Goal: Task Accomplishment & Management: Manage account settings

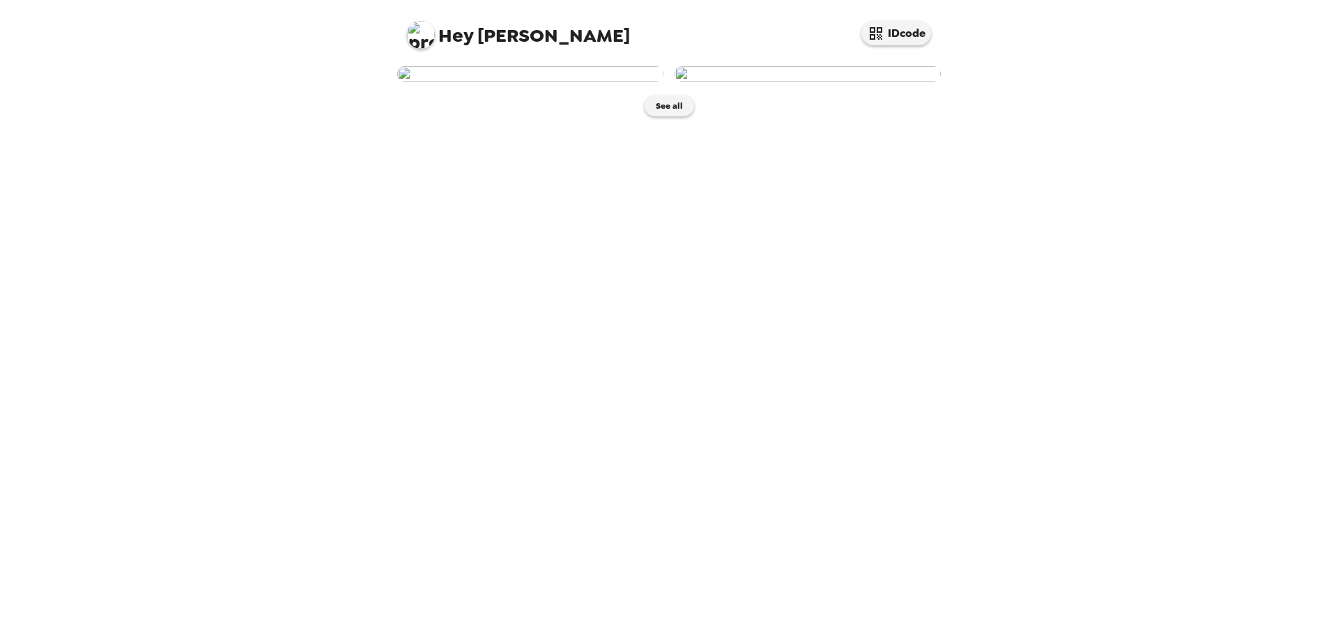
click at [608, 82] on img at bounding box center [530, 73] width 266 height 15
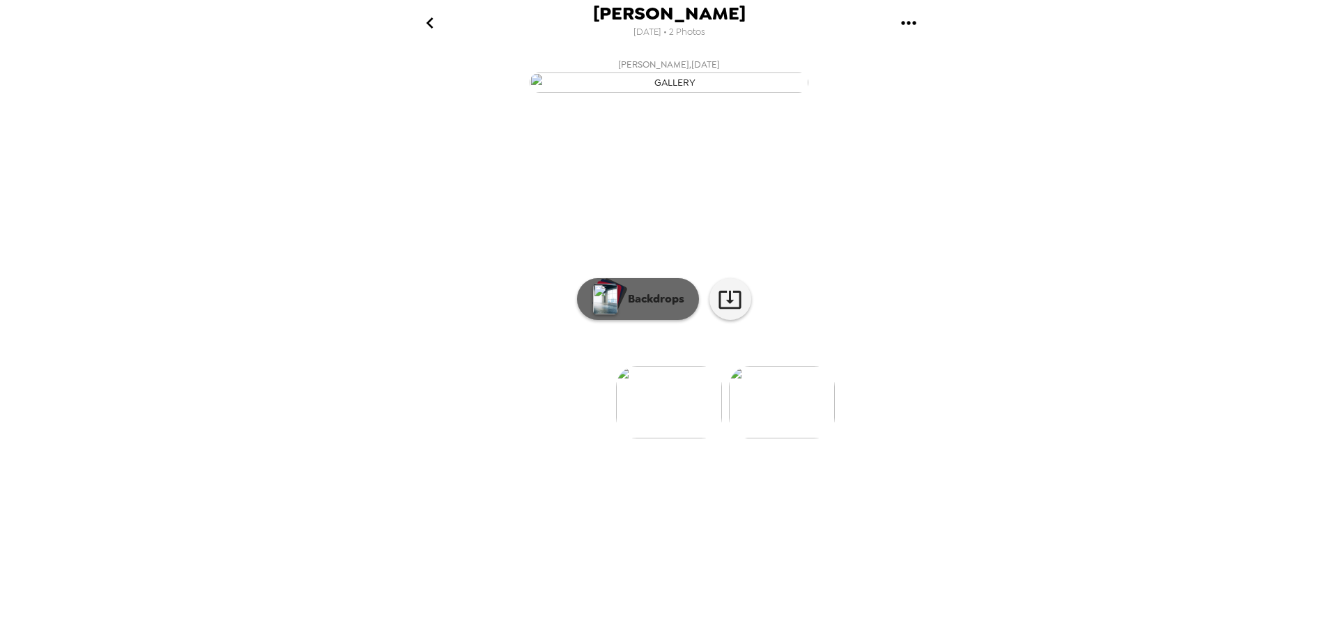
click at [622, 313] on div "button" at bounding box center [611, 295] width 34 height 36
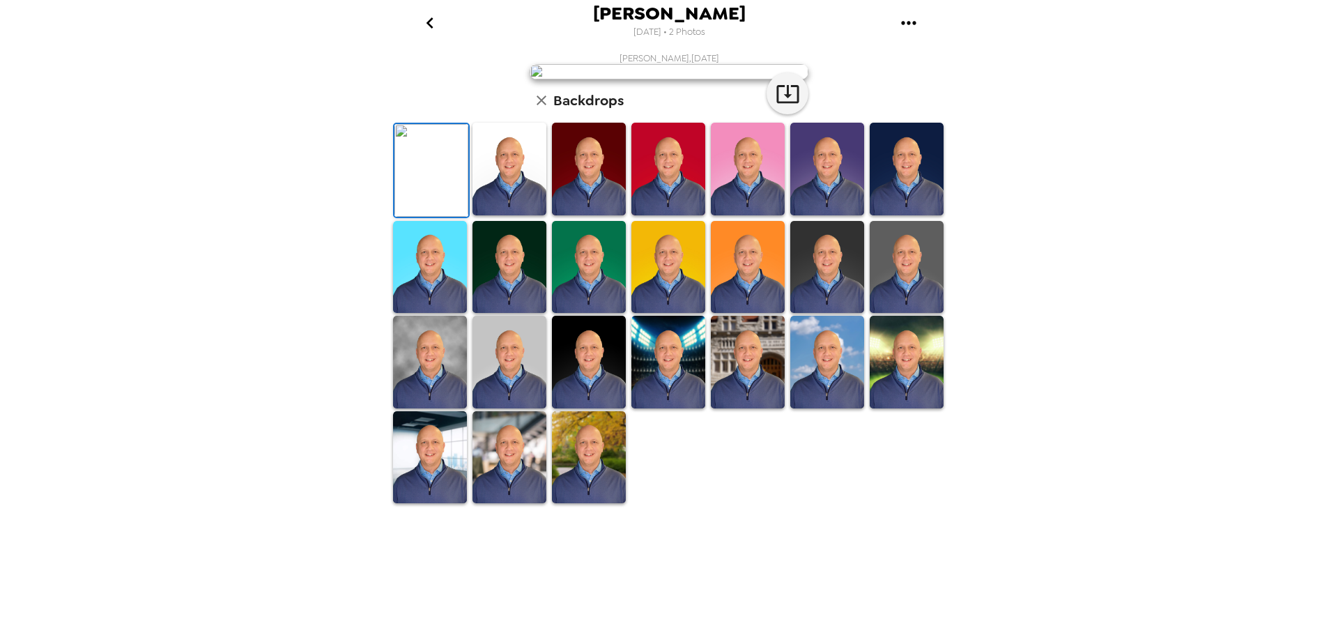
scroll to position [81, 0]
click at [523, 215] on img at bounding box center [509, 169] width 74 height 93
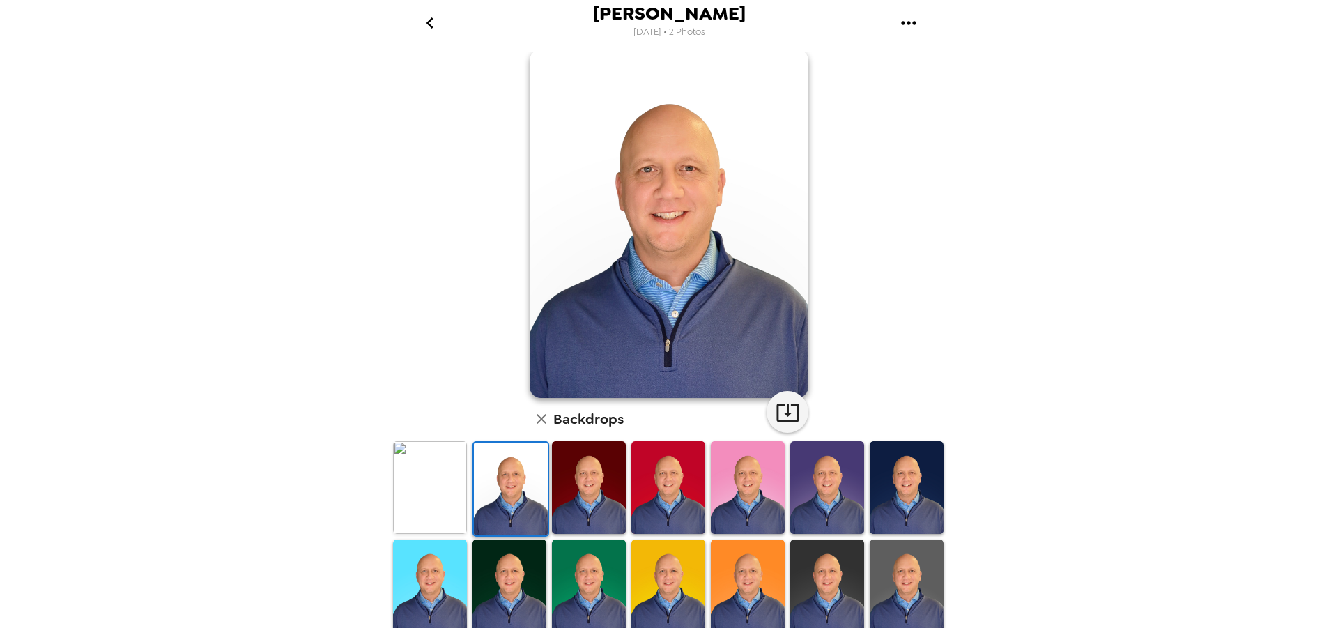
scroll to position [0, 0]
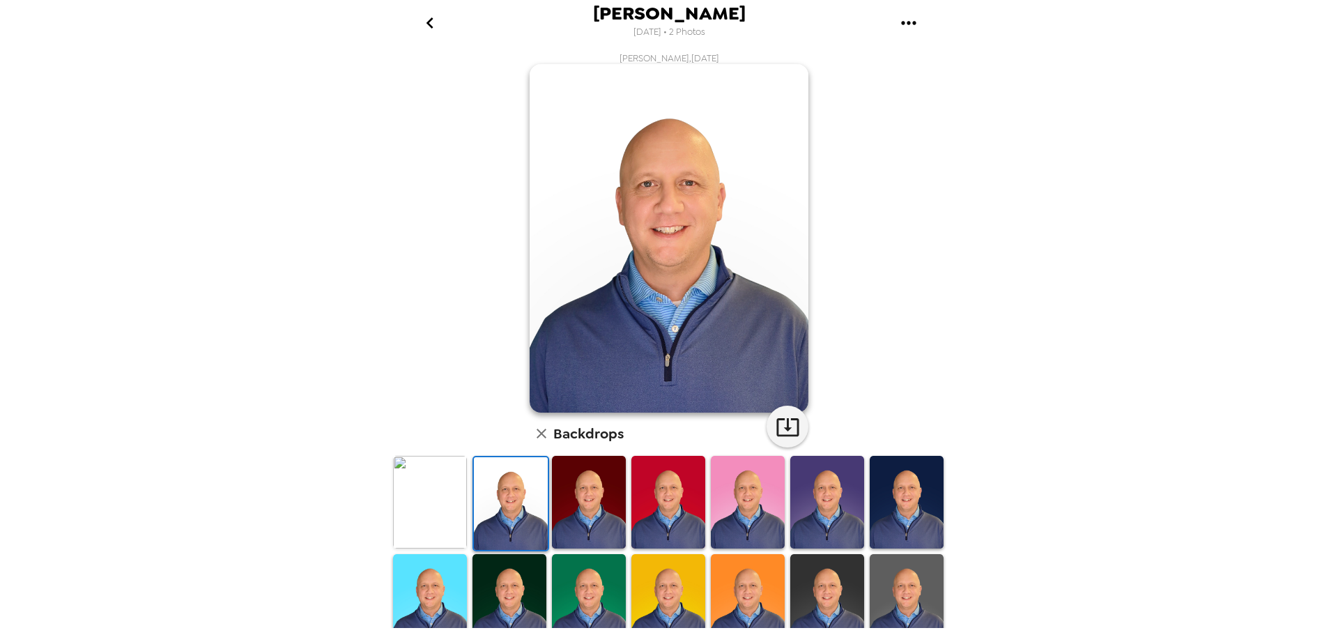
click at [454, 503] on img at bounding box center [430, 502] width 74 height 93
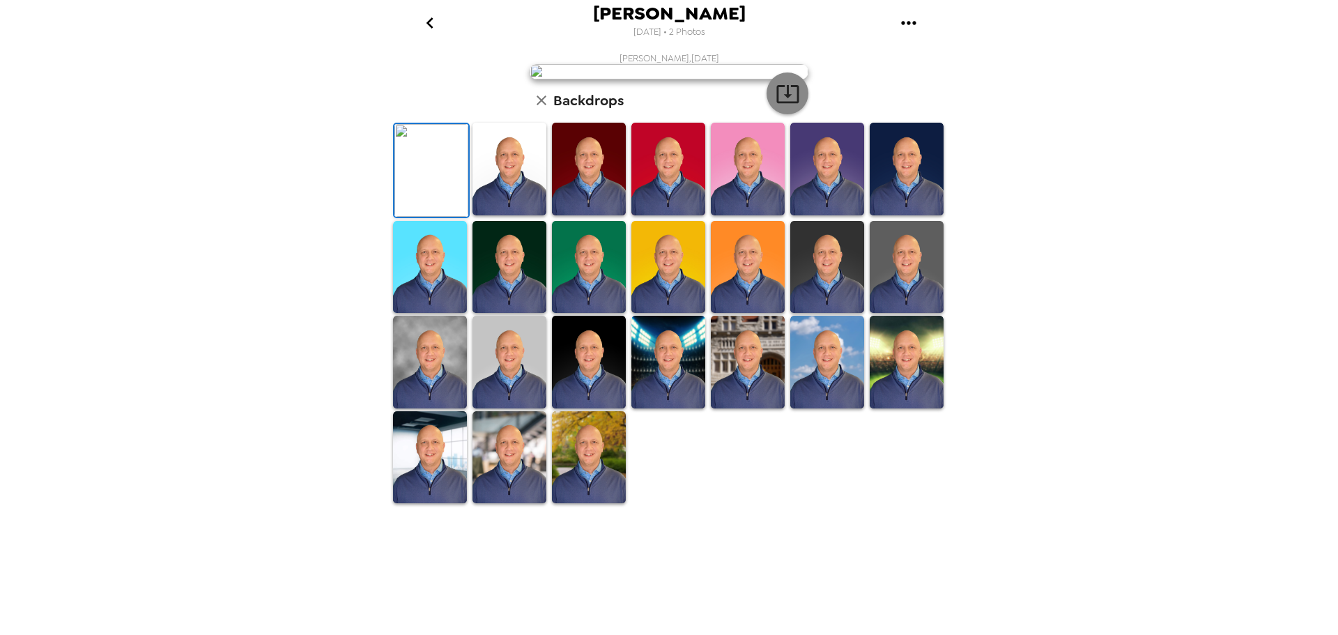
click at [780, 106] on icon "button" at bounding box center [788, 94] width 24 height 24
click at [587, 215] on img at bounding box center [589, 169] width 74 height 93
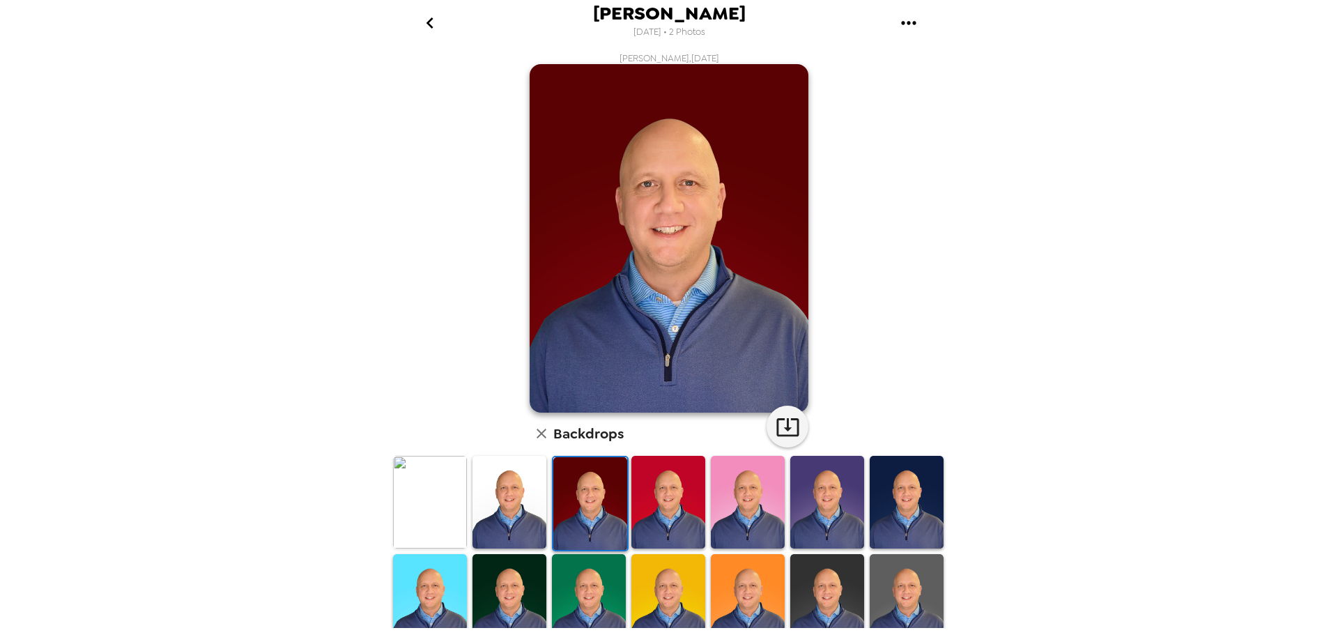
click at [642, 505] on img at bounding box center [668, 502] width 74 height 93
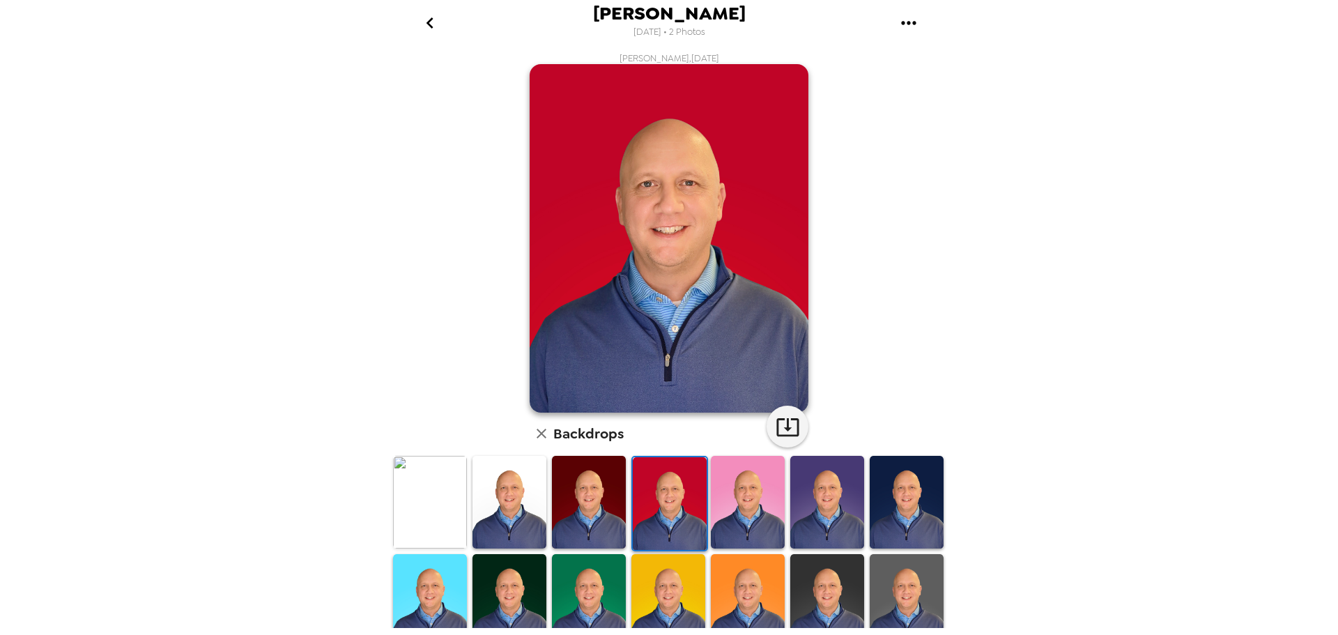
click at [751, 509] on img at bounding box center [748, 502] width 74 height 93
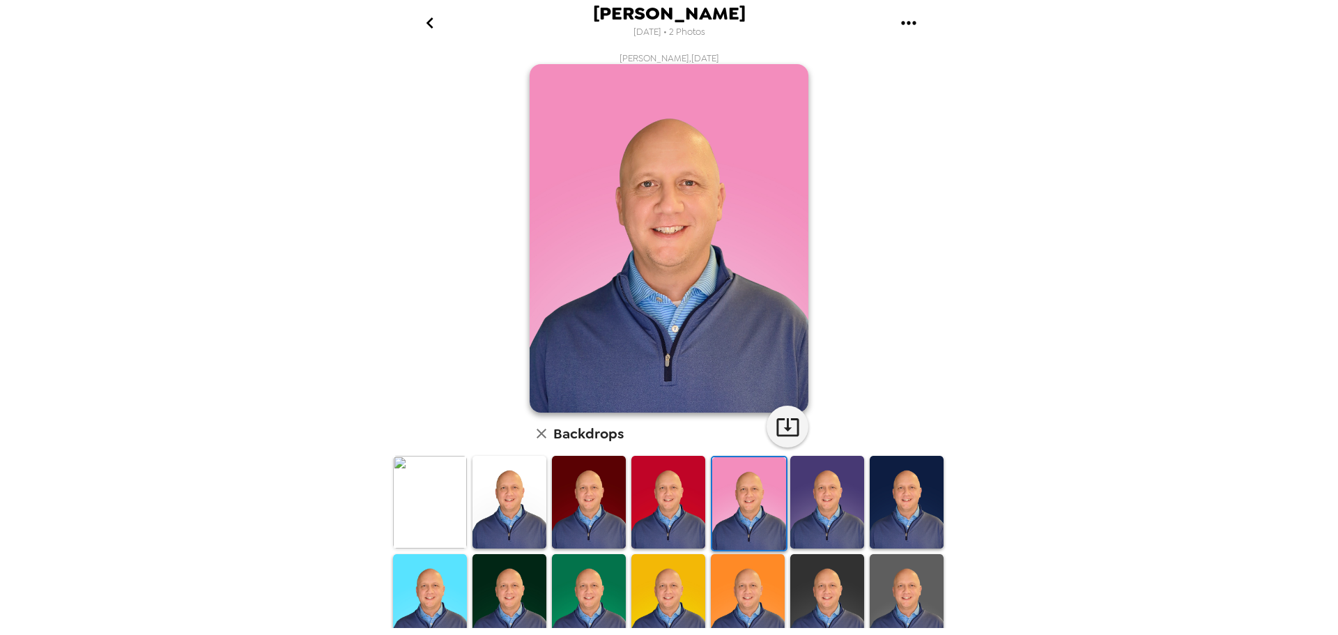
click at [799, 504] on img at bounding box center [827, 502] width 74 height 93
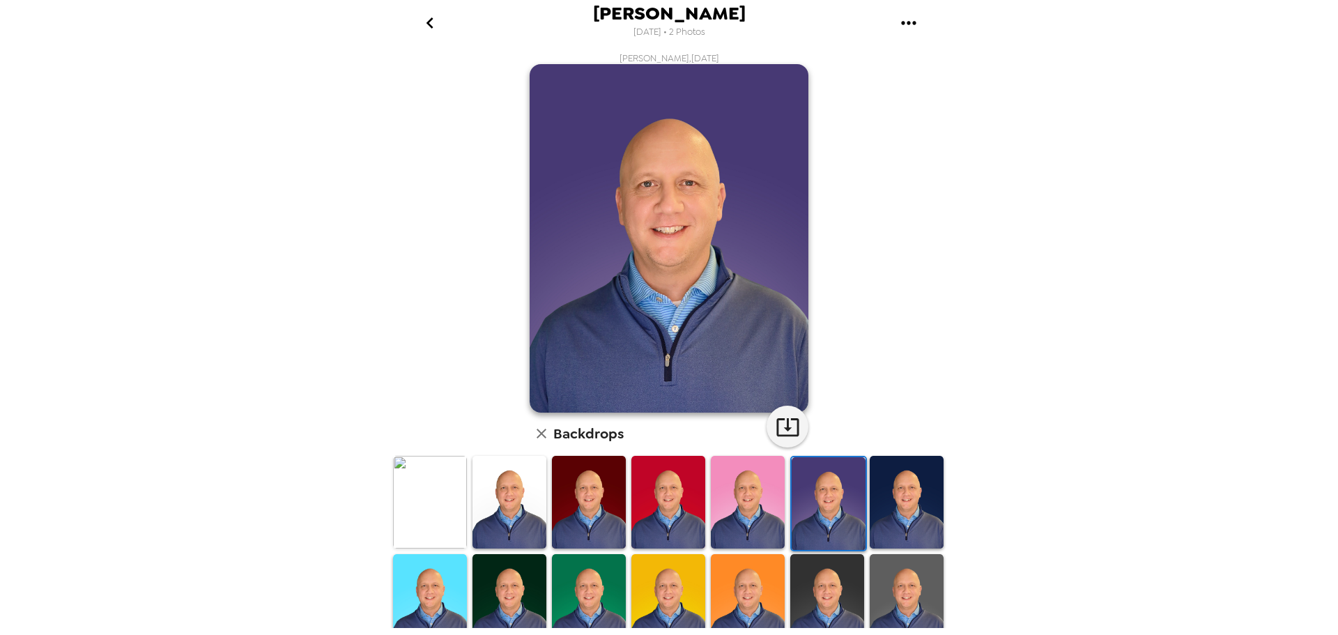
click at [885, 509] on img at bounding box center [907, 502] width 74 height 93
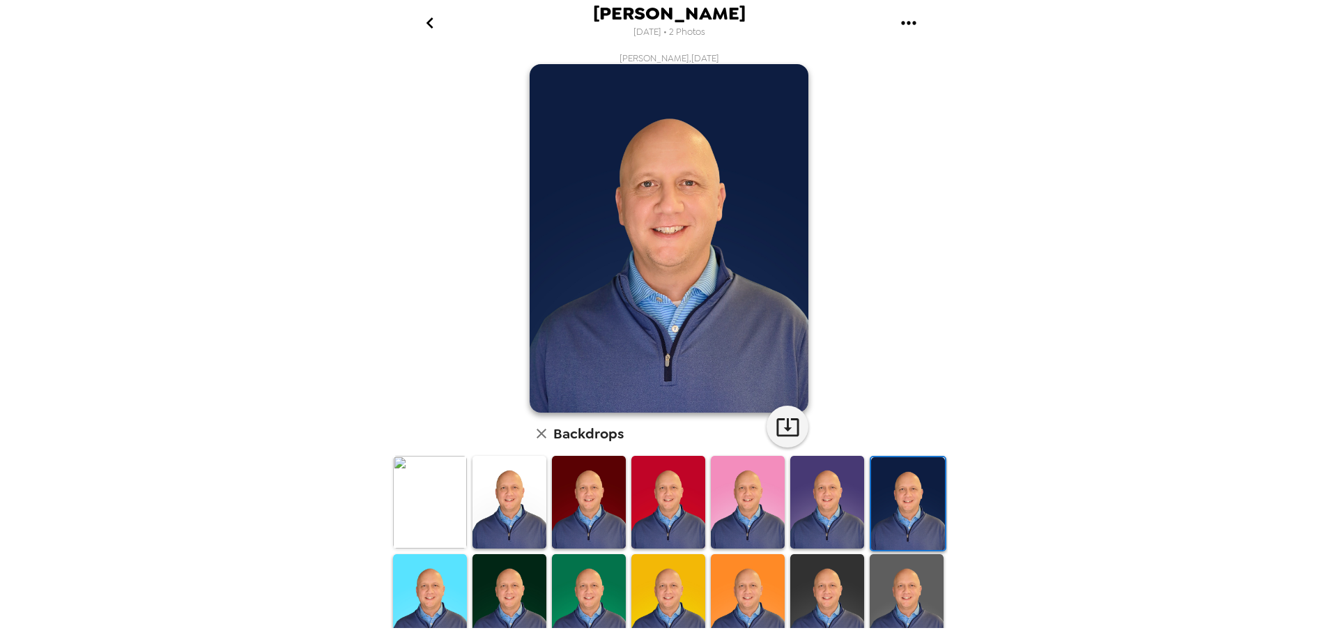
click at [440, 575] on img at bounding box center [430, 600] width 74 height 93
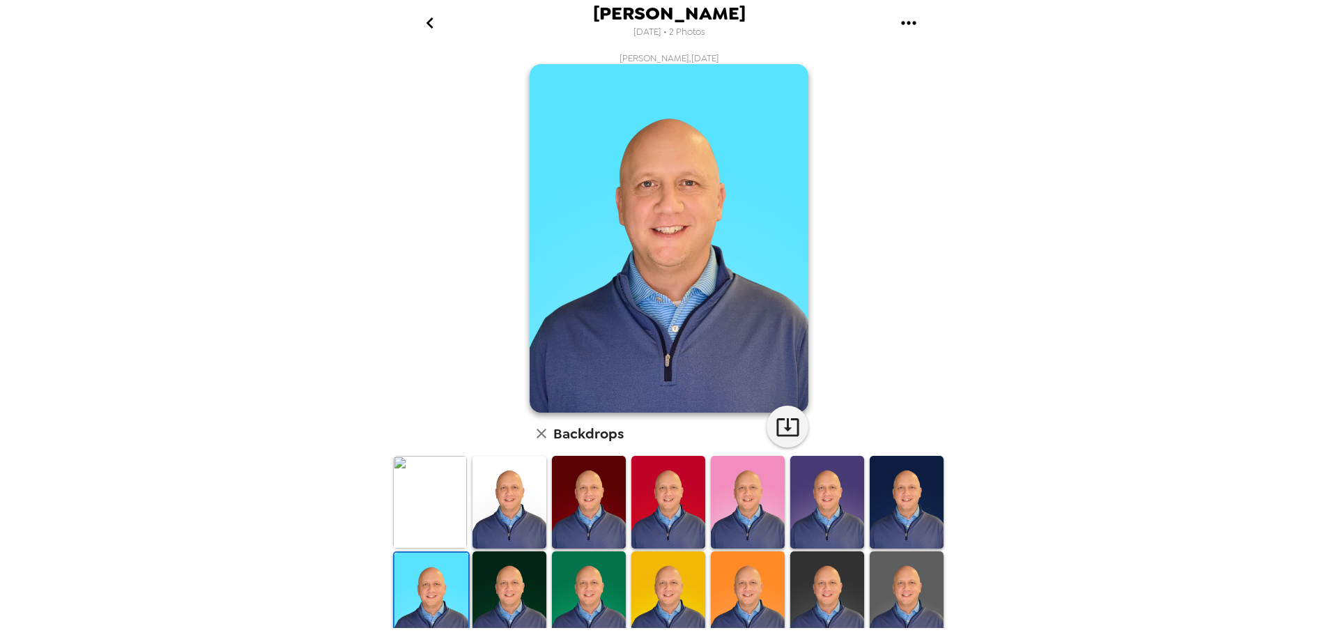
click at [497, 576] on img at bounding box center [509, 597] width 74 height 93
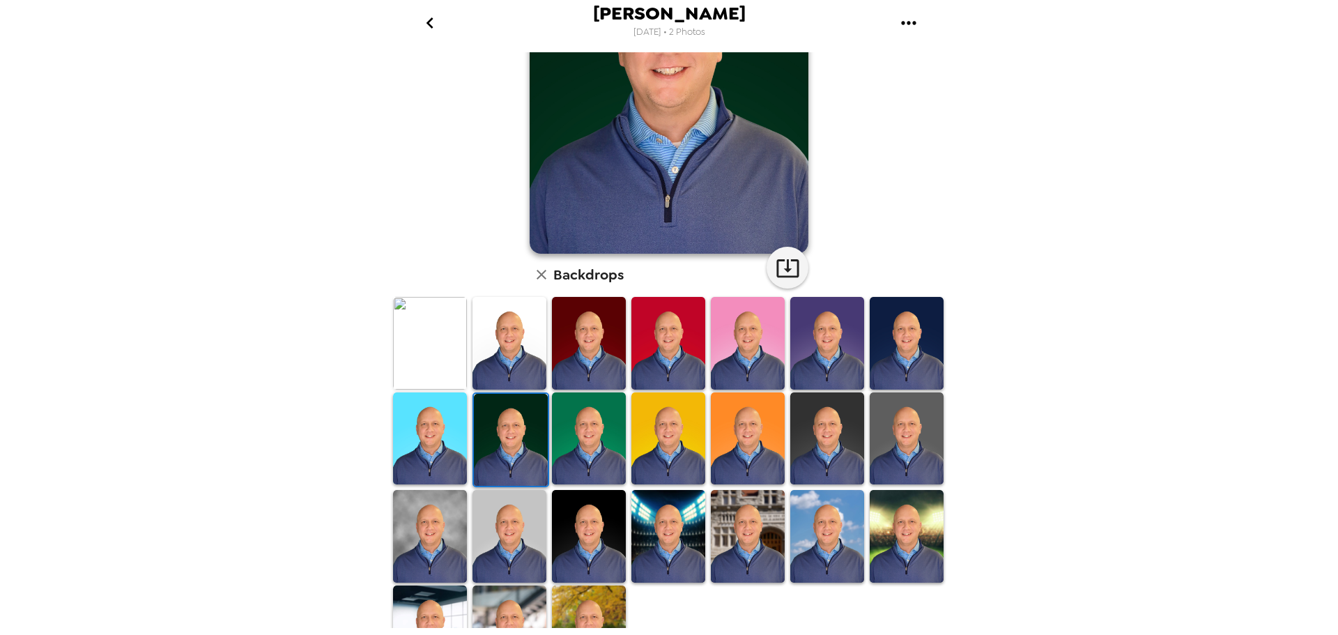
scroll to position [202, 0]
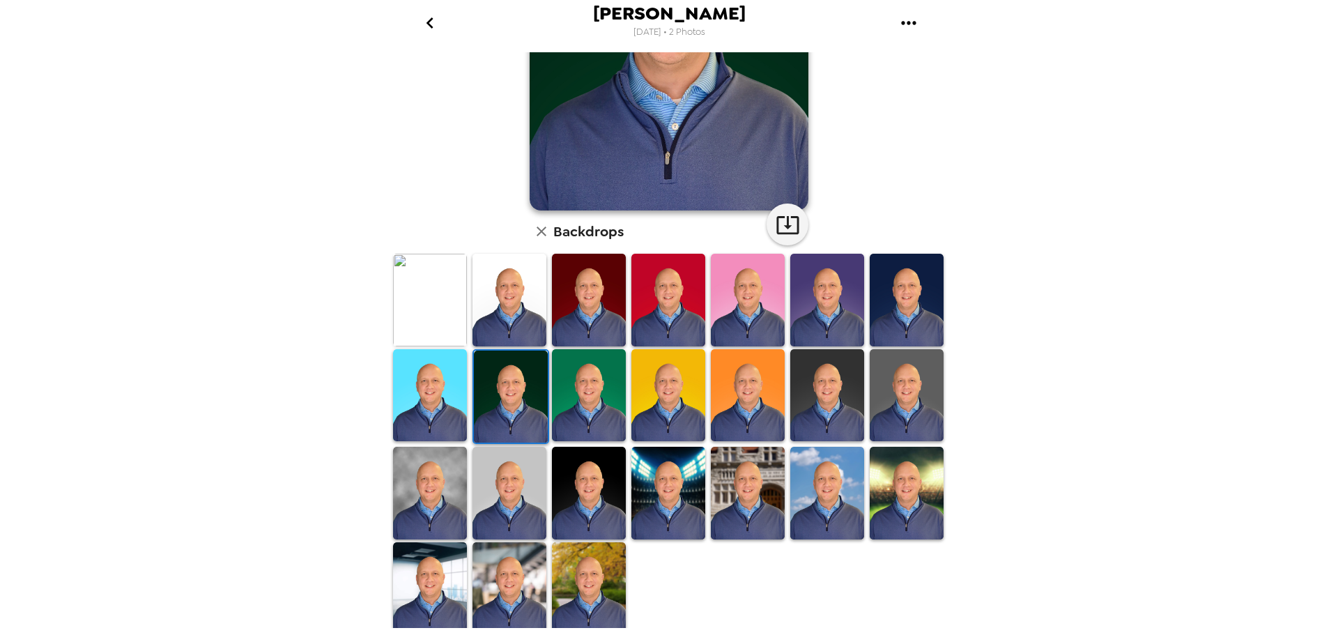
click at [585, 410] on img at bounding box center [589, 395] width 74 height 93
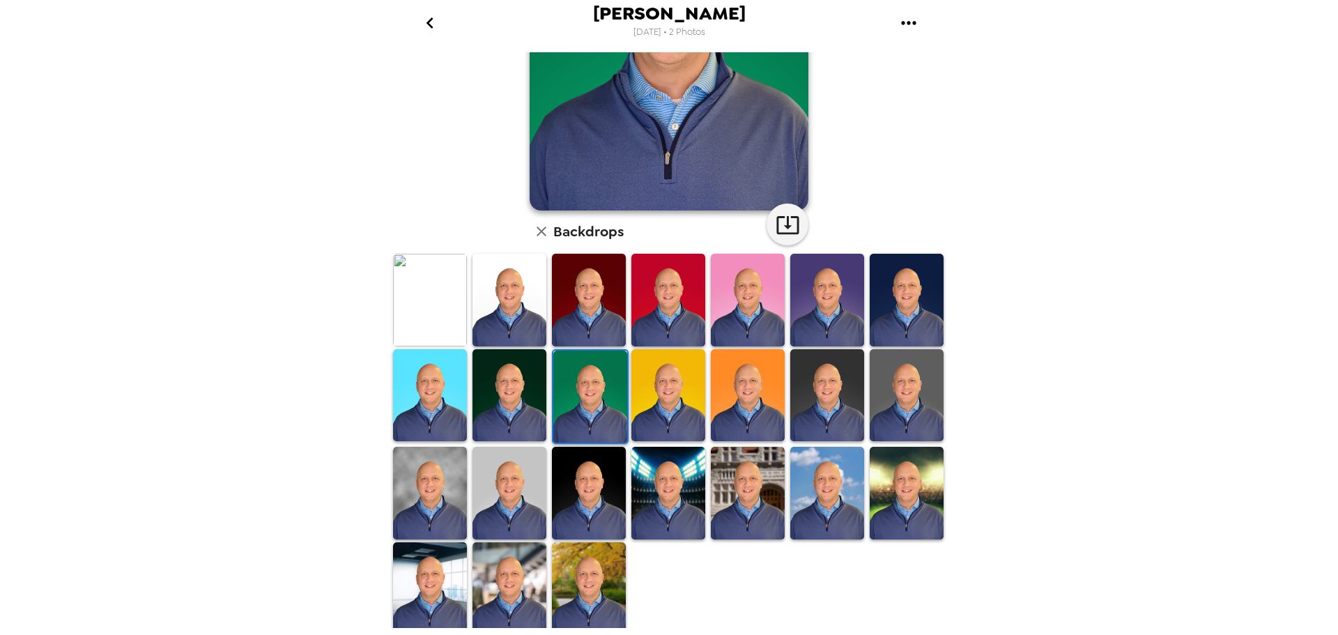
click at [808, 393] on img at bounding box center [827, 395] width 74 height 93
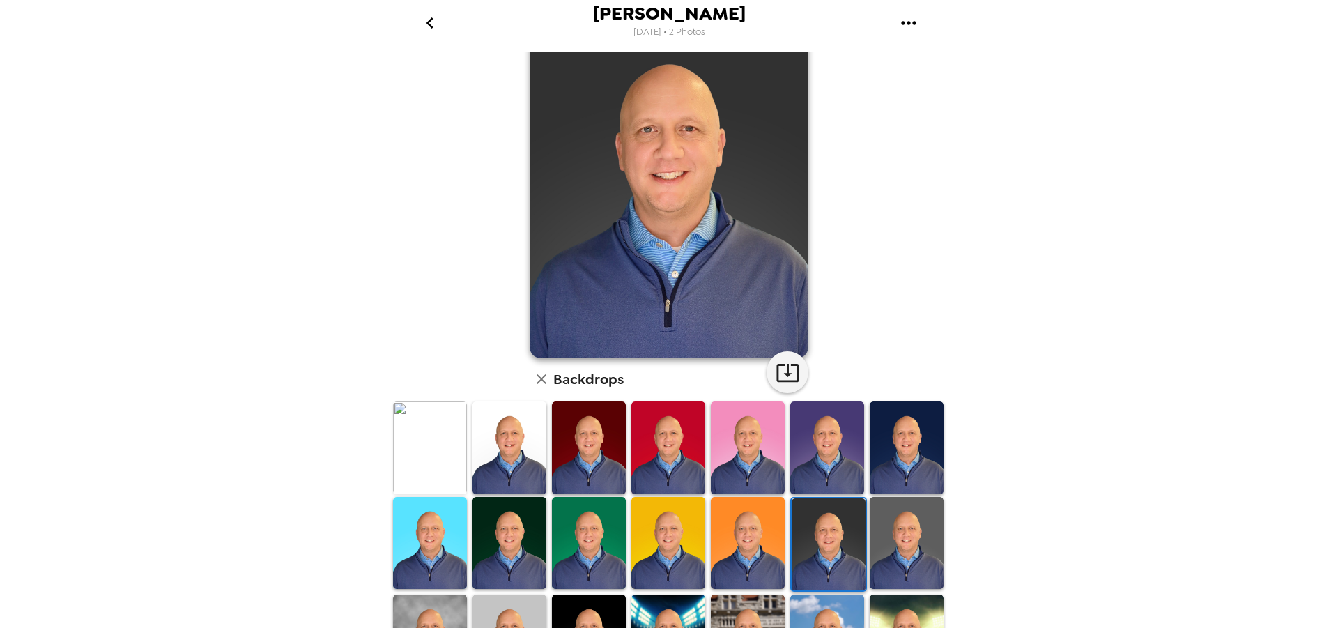
scroll to position [0, 0]
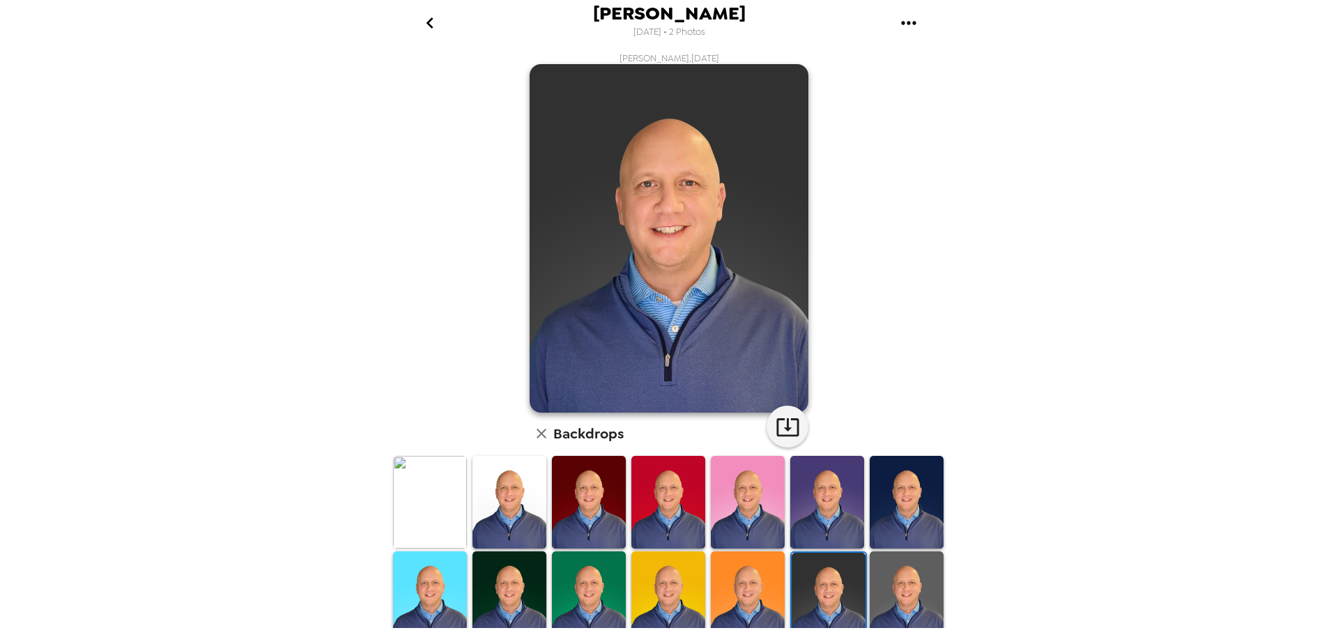
click at [877, 573] on img at bounding box center [907, 597] width 74 height 93
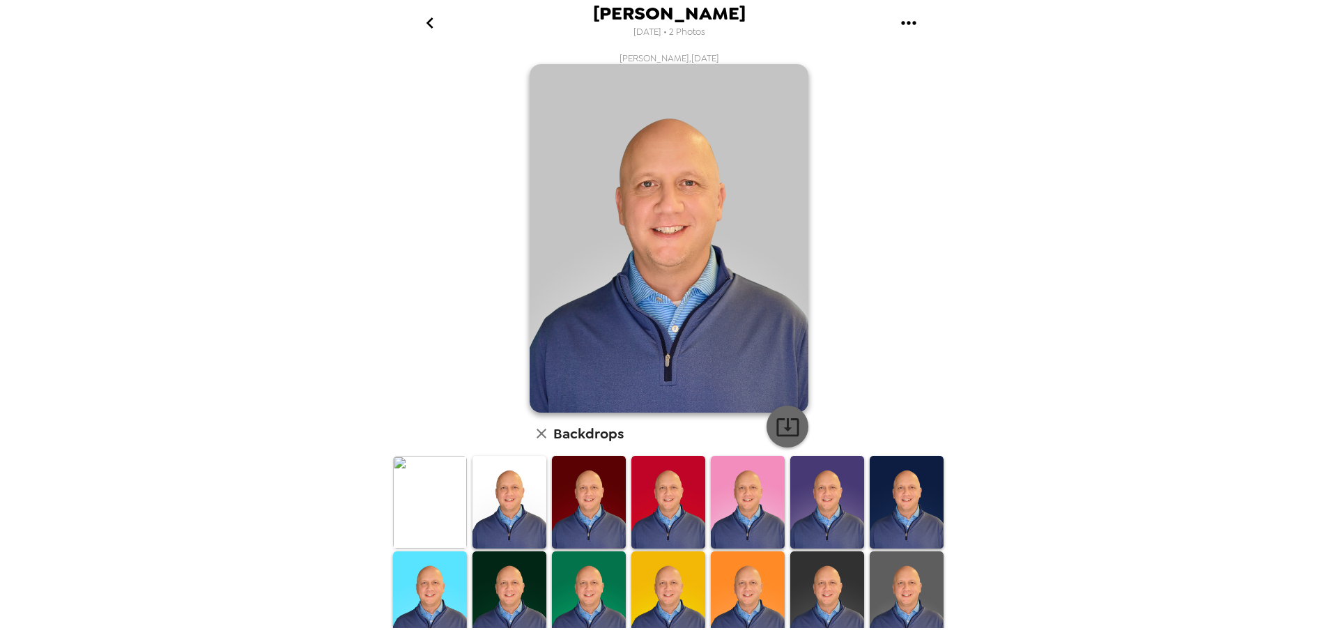
click at [782, 424] on icon "button" at bounding box center [787, 427] width 22 height 18
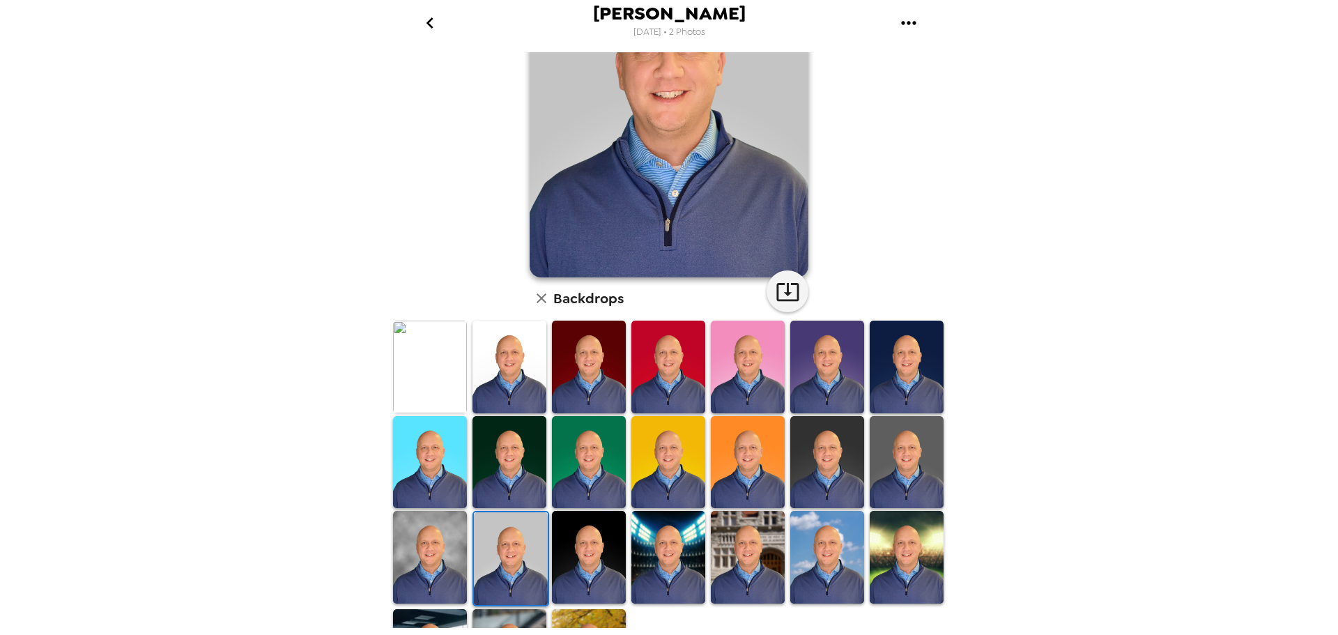
scroll to position [139, 0]
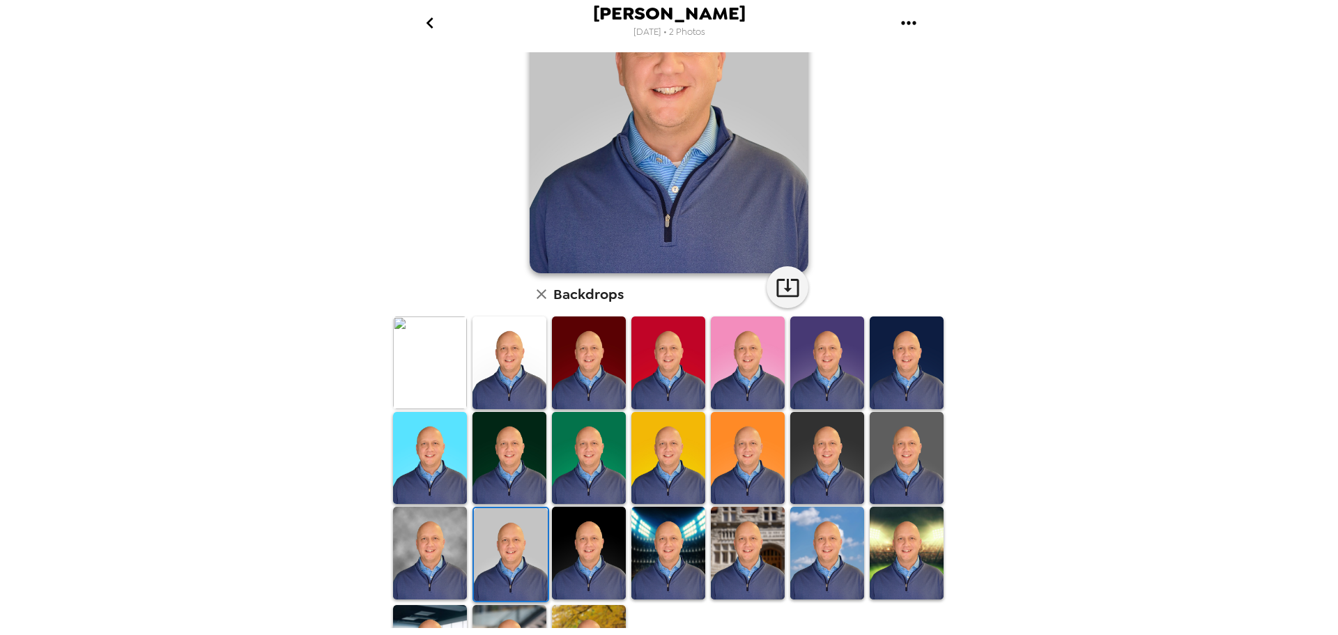
drag, startPoint x: 415, startPoint y: 535, endPoint x: 384, endPoint y: 413, distance: 125.7
click at [415, 535] on img at bounding box center [430, 553] width 74 height 92
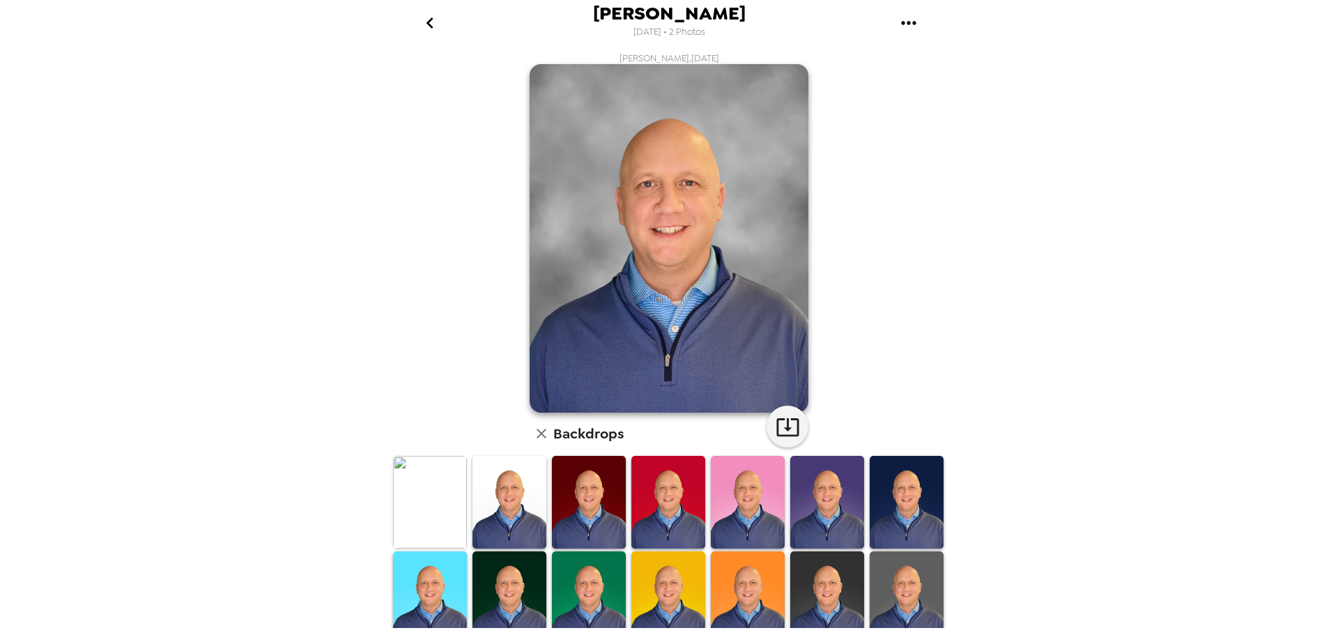
scroll to position [70, 0]
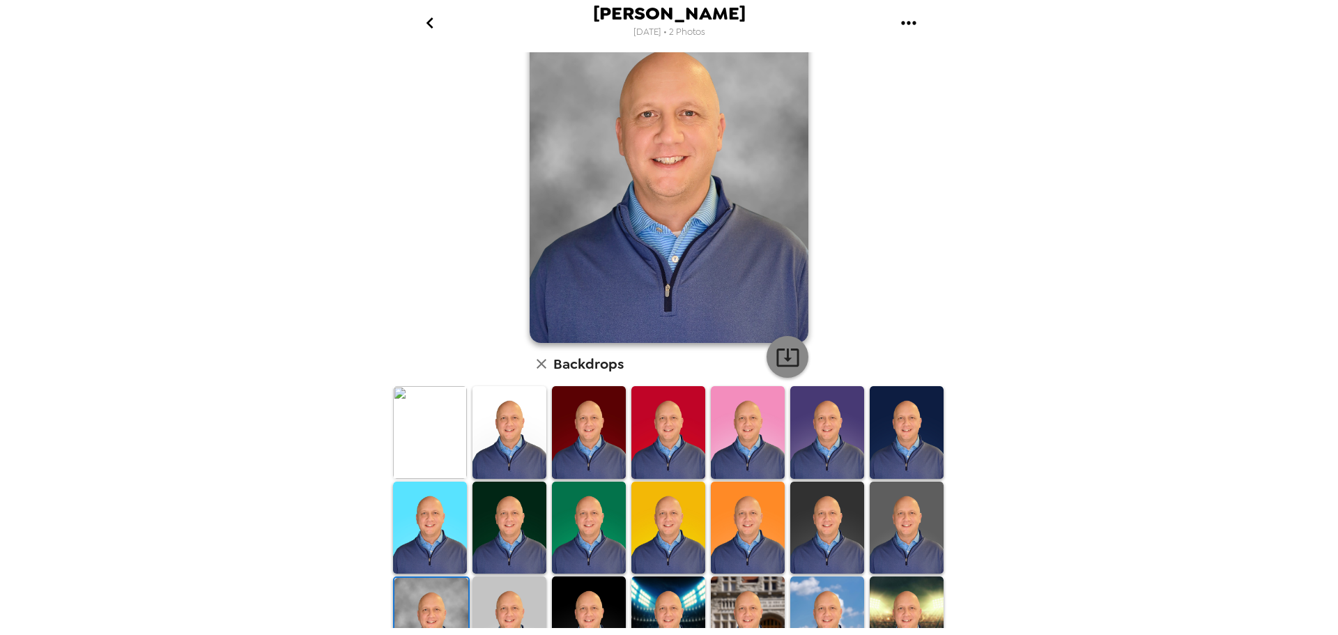
click at [783, 358] on icon "button" at bounding box center [787, 357] width 22 height 18
click at [515, 437] on img at bounding box center [509, 432] width 74 height 92
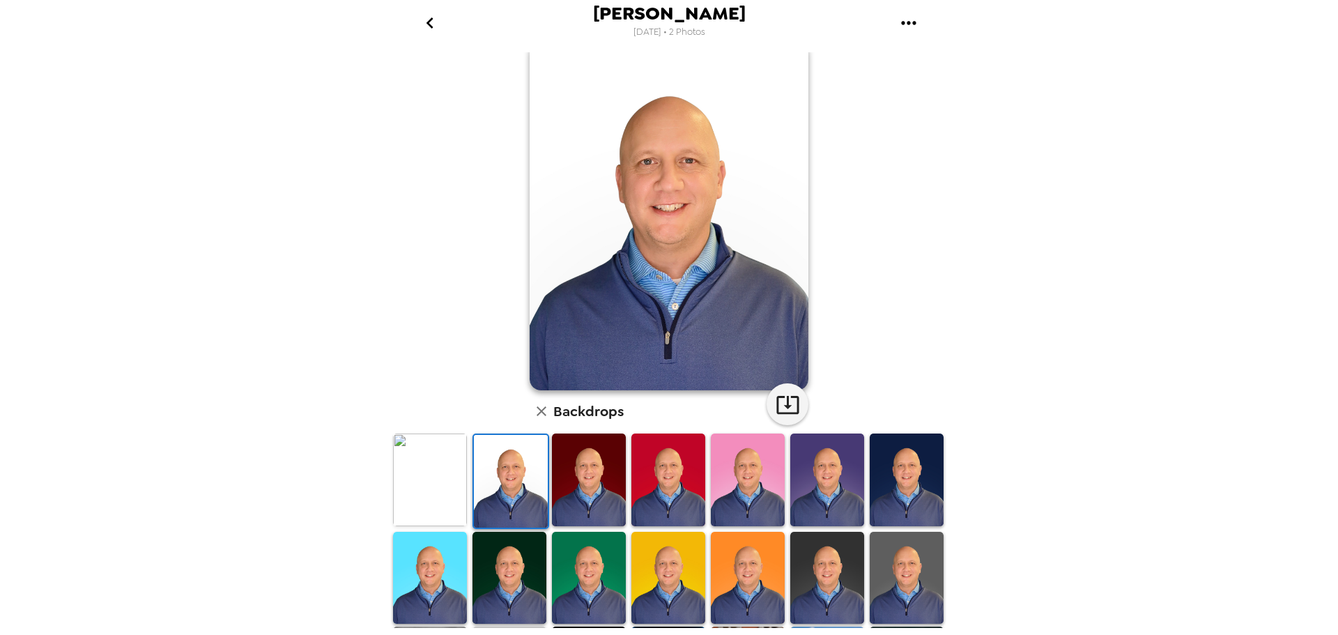
scroll to position [0, 0]
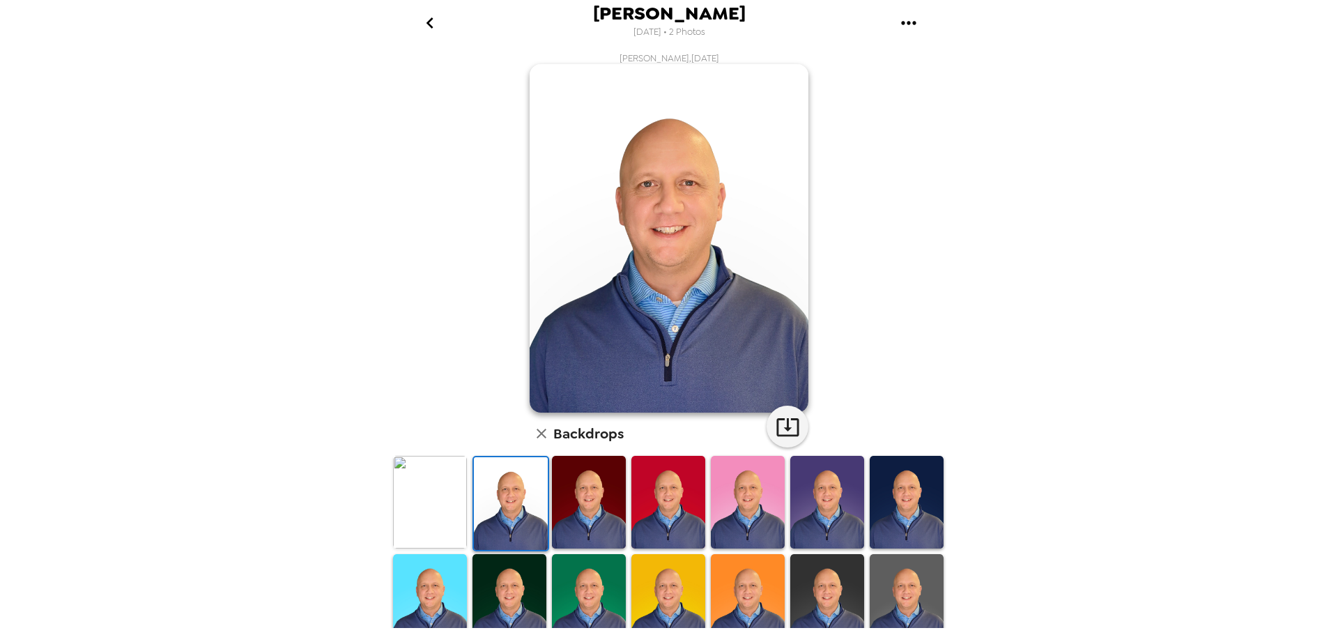
click at [444, 511] on img at bounding box center [430, 502] width 74 height 92
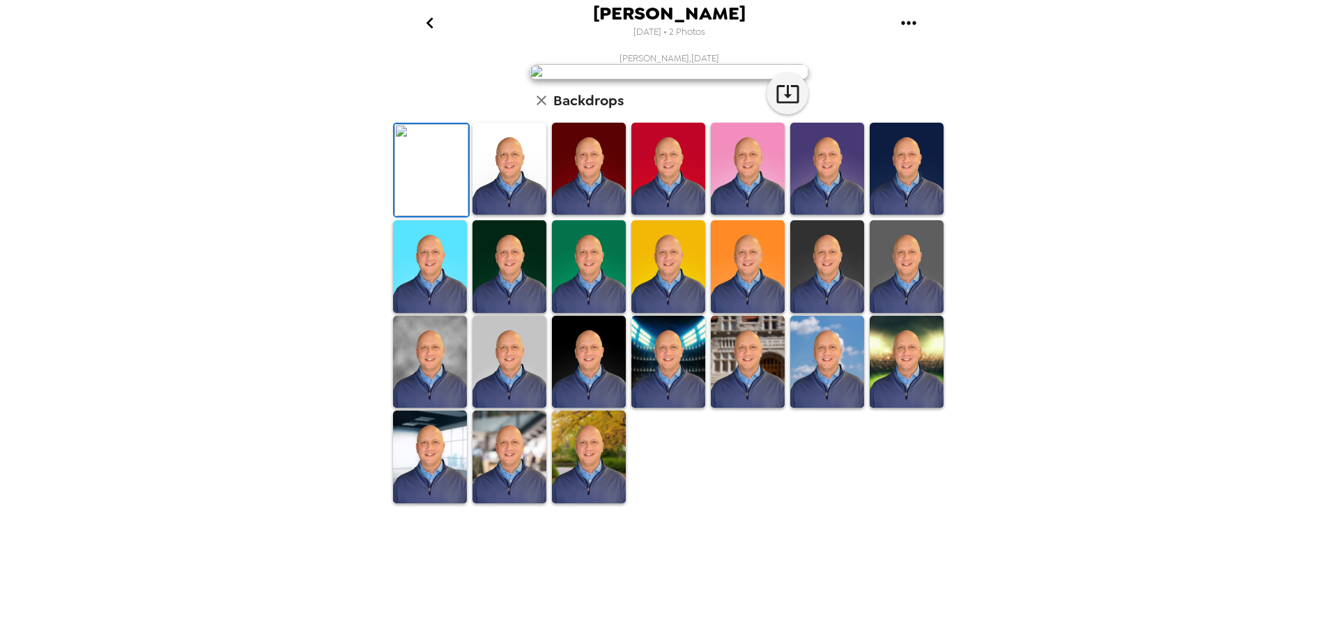
click at [658, 79] on img at bounding box center [669, 71] width 279 height 15
click at [794, 79] on img at bounding box center [669, 71] width 279 height 15
click at [828, 256] on div "[PERSON_NAME] , [DATE] Backdrops" at bounding box center [668, 278] width 557 height 452
click at [824, 408] on img at bounding box center [827, 362] width 74 height 92
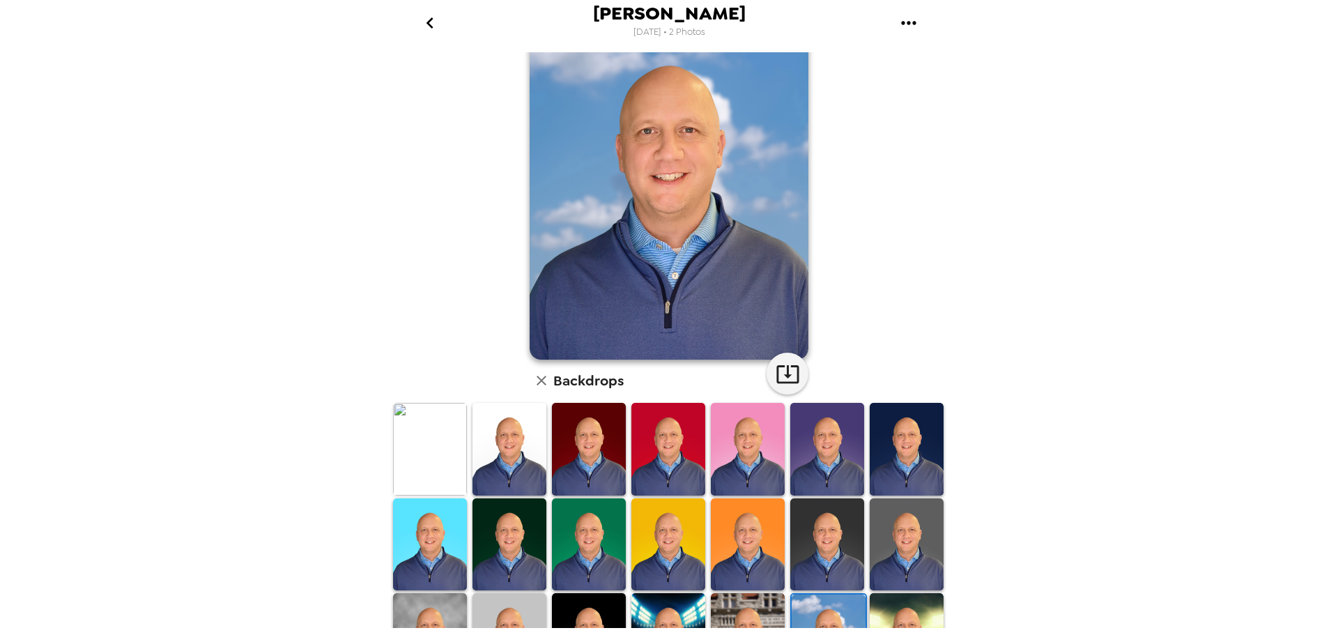
scroll to position [0, 0]
